Goal: Transaction & Acquisition: Purchase product/service

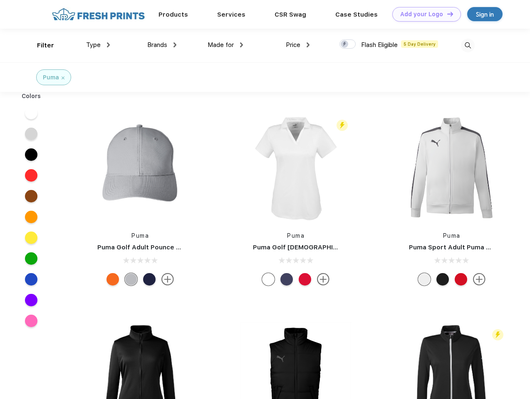
click at [423, 14] on link "Add your Logo Design Tool" at bounding box center [426, 14] width 69 height 15
click at [0, 0] on div "Design Tool" at bounding box center [0, 0] width 0 height 0
click at [446, 14] on link "Add your Logo Design Tool" at bounding box center [426, 14] width 69 height 15
click at [40, 45] on div "Filter" at bounding box center [45, 46] width 17 height 10
click at [98, 45] on span "Type" at bounding box center [93, 44] width 15 height 7
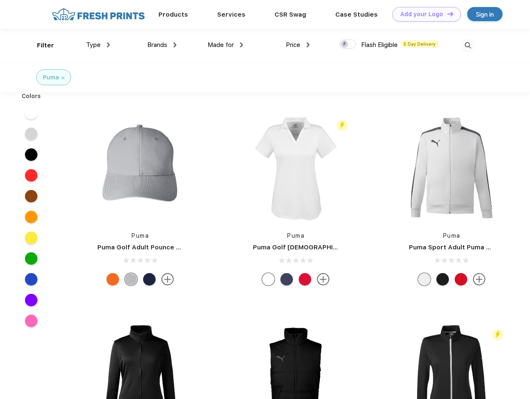
click at [162, 45] on span "Brands" at bounding box center [157, 44] width 20 height 7
click at [225, 45] on span "Made for" at bounding box center [221, 44] width 26 height 7
click at [298, 45] on span "Price" at bounding box center [293, 44] width 15 height 7
click at [348, 45] on div at bounding box center [347, 44] width 16 height 9
click at [345, 45] on input "checkbox" at bounding box center [341, 41] width 5 height 5
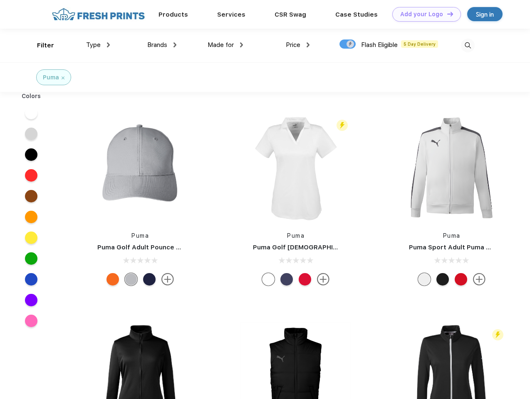
click at [468, 45] on img at bounding box center [468, 46] width 14 height 14
